Goal: Task Accomplishment & Management: Manage account settings

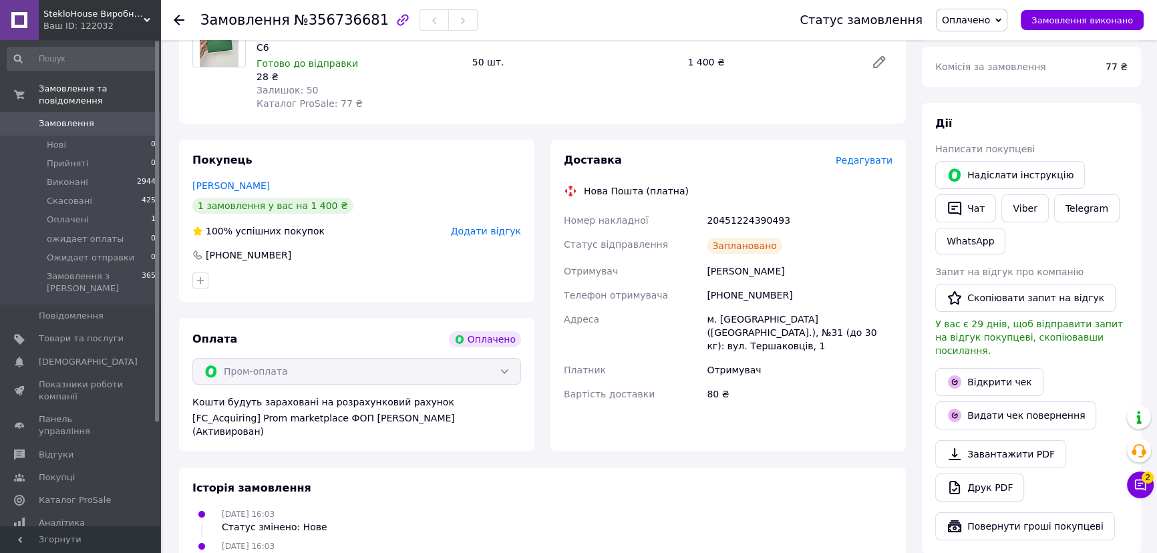
scroll to position [182, 0]
click at [59, 118] on span "Замовлення" at bounding box center [66, 124] width 55 height 12
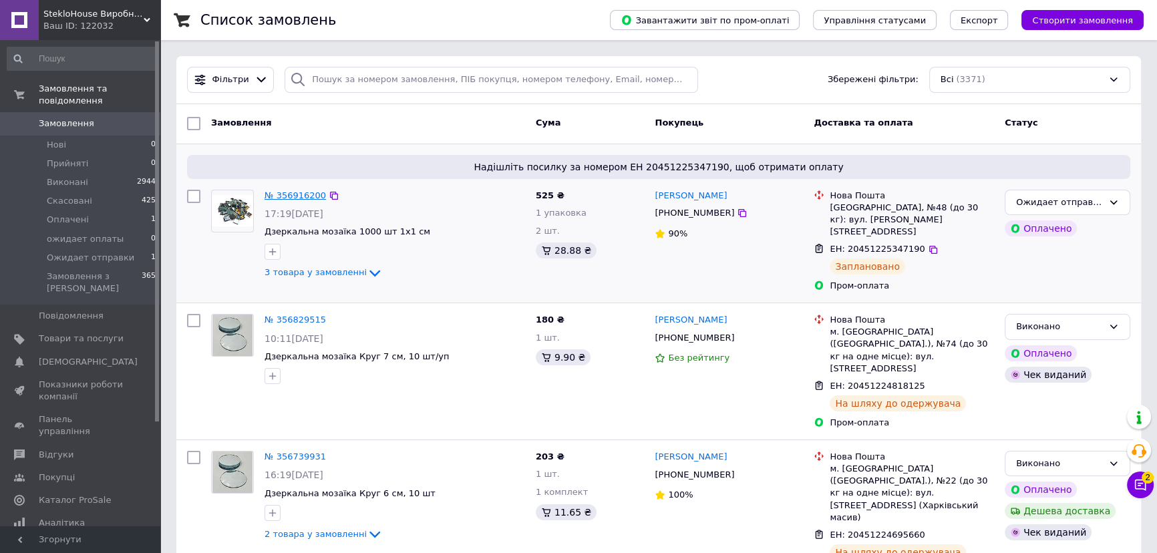
click at [293, 194] on link "№ 356916200" at bounding box center [295, 195] width 61 height 10
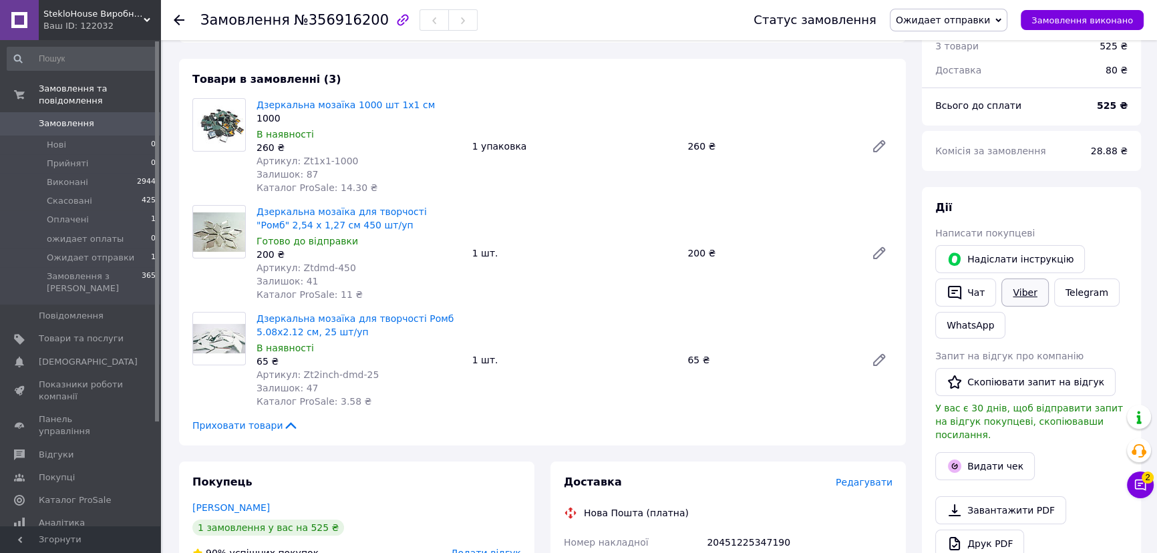
scroll to position [121, 0]
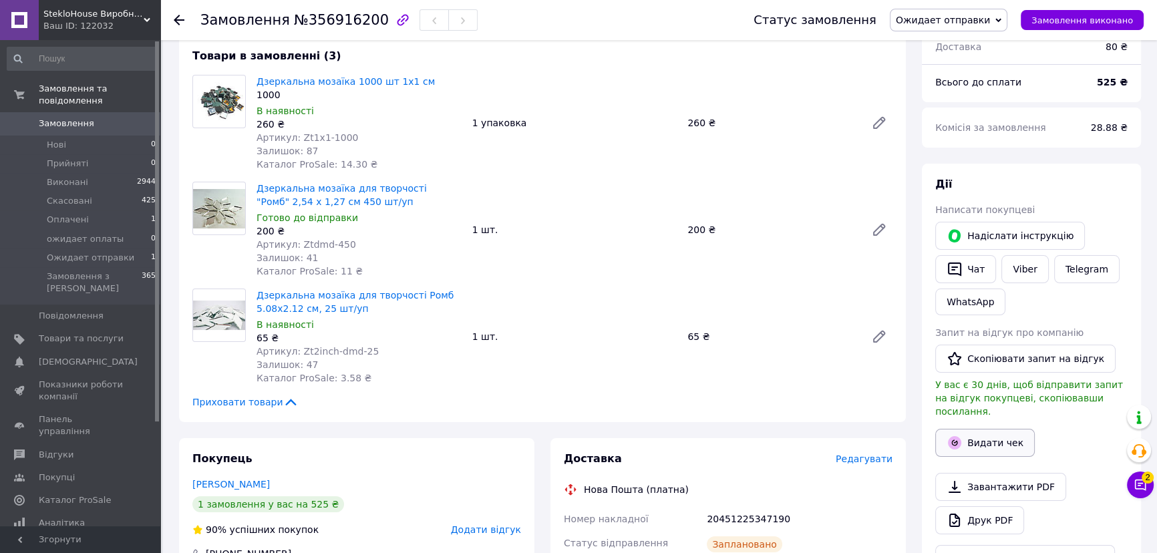
click at [998, 429] on button "Видати чек" at bounding box center [985, 443] width 100 height 28
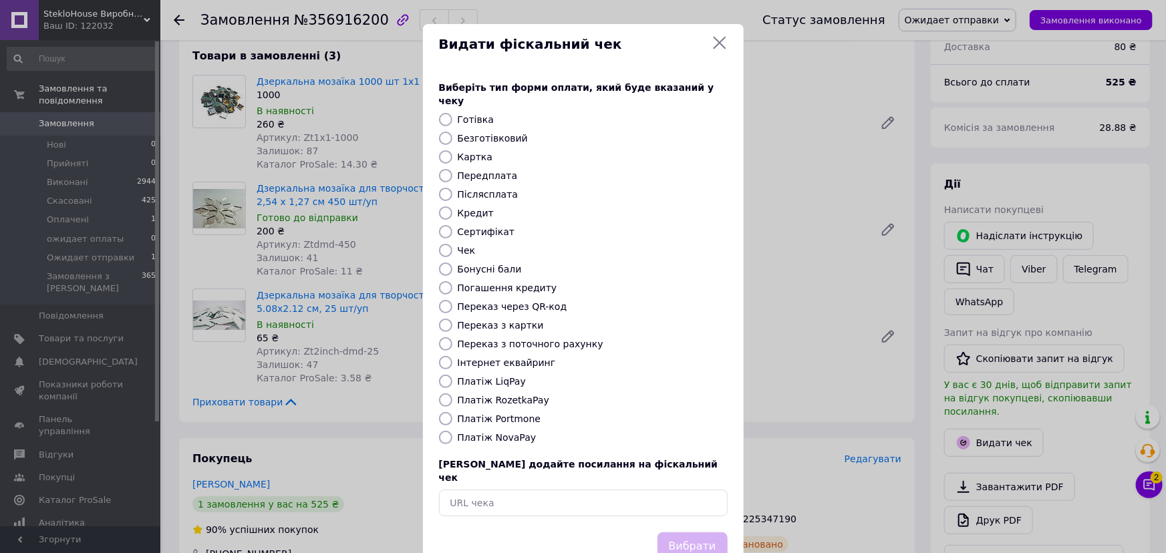
click at [512, 395] on label "Платіж RozetkaPay" at bounding box center [504, 400] width 92 height 11
click at [452, 393] on input "Платіж RozetkaPay" at bounding box center [445, 399] width 13 height 13
radio input "true"
click at [695, 532] on button "Вибрати" at bounding box center [692, 546] width 70 height 29
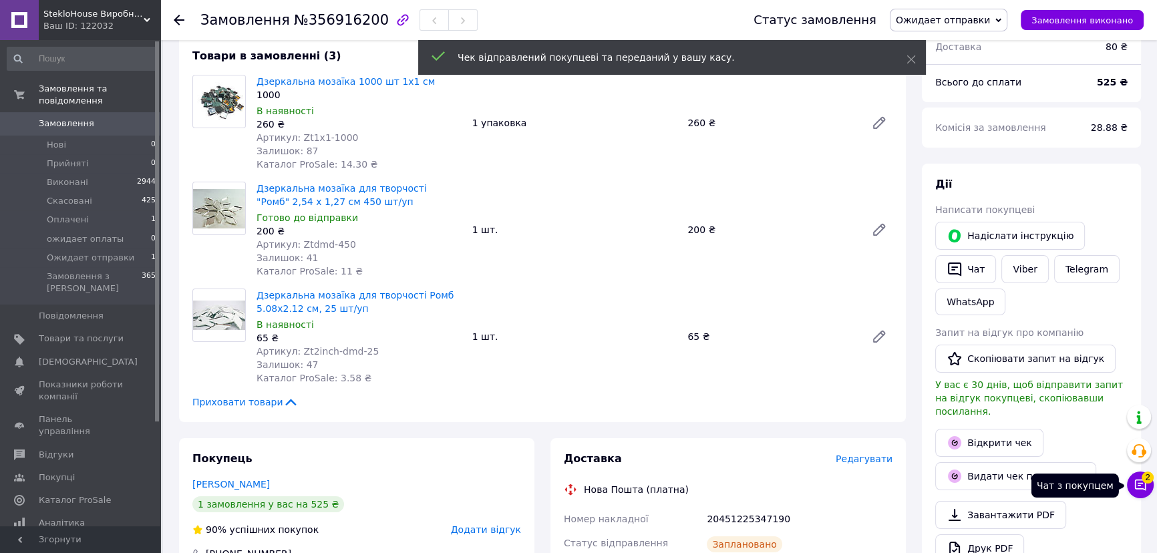
click at [1142, 488] on icon at bounding box center [1140, 484] width 13 height 13
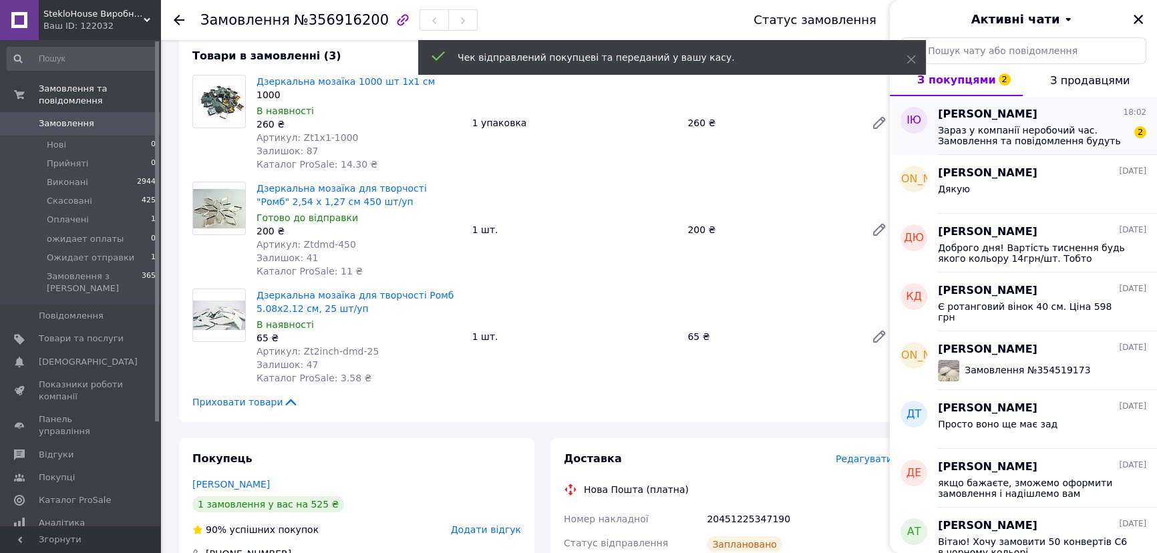
click at [1057, 132] on span "Зараз у компанії неробочий час. Замовлення та повідомлення будуть оброблені з 0…" at bounding box center [1033, 135] width 190 height 21
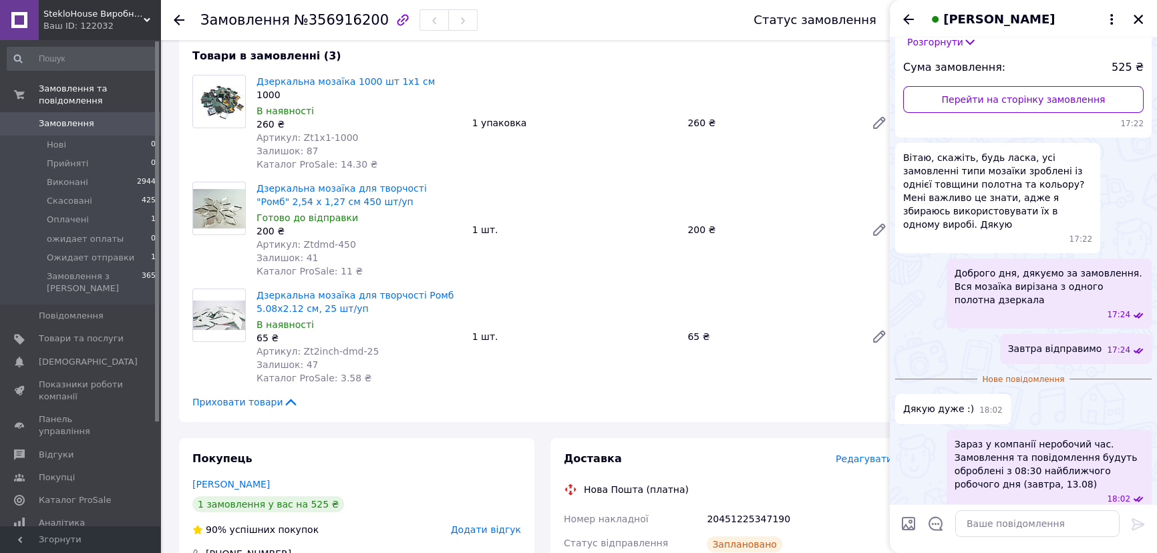
scroll to position [156, 0]
click at [184, 20] on use at bounding box center [179, 20] width 11 height 11
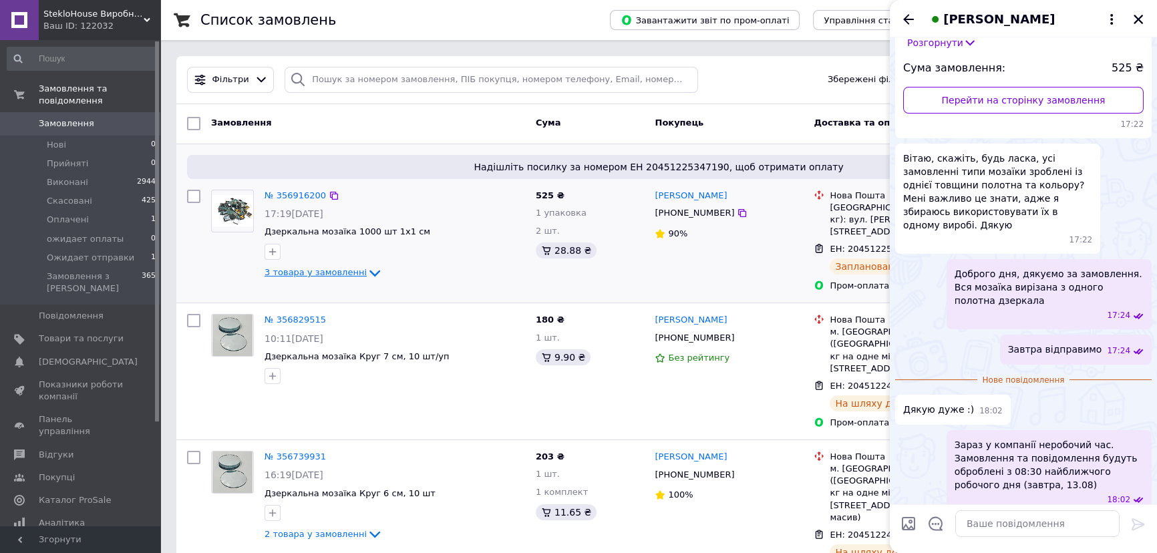
click at [367, 272] on icon at bounding box center [375, 273] width 16 height 16
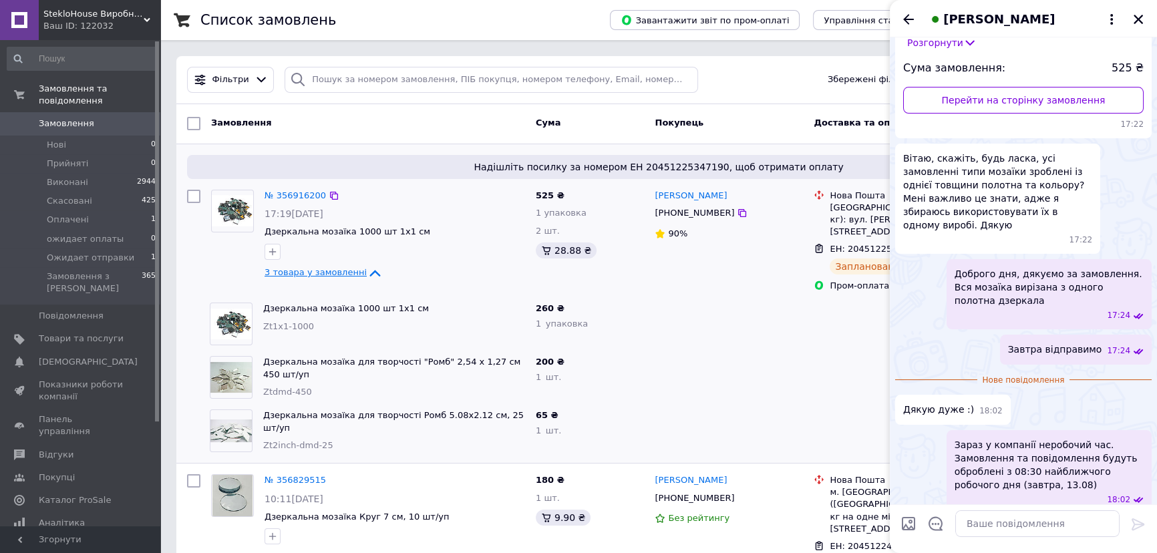
click at [397, 118] on div "Замовлення" at bounding box center [368, 124] width 325 height 24
click at [1132, 23] on icon "Закрити" at bounding box center [1138, 19] width 12 height 12
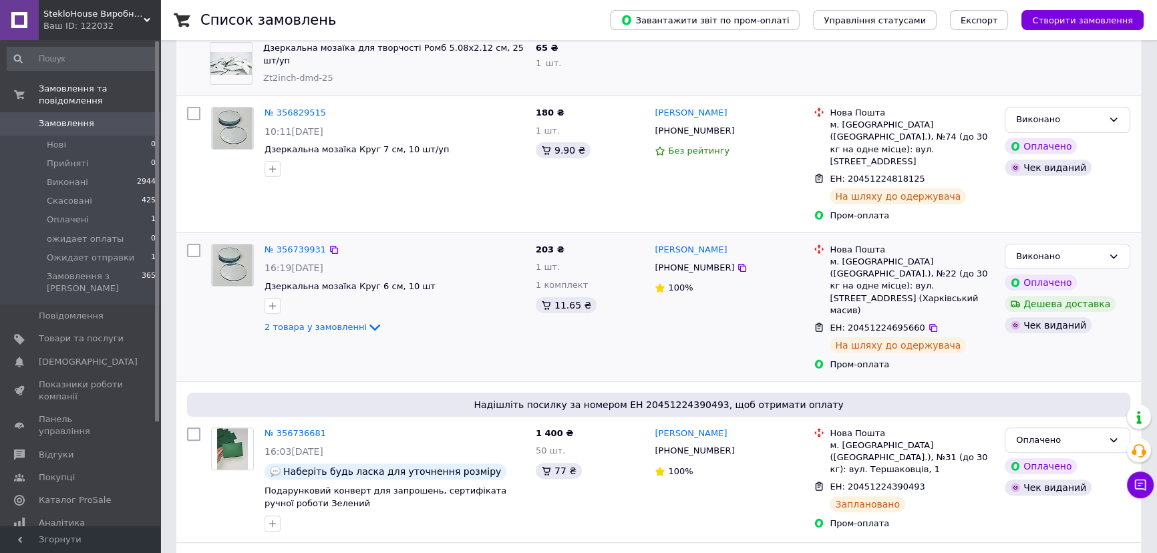
scroll to position [486, 0]
